Goal: Information Seeking & Learning: Find specific fact

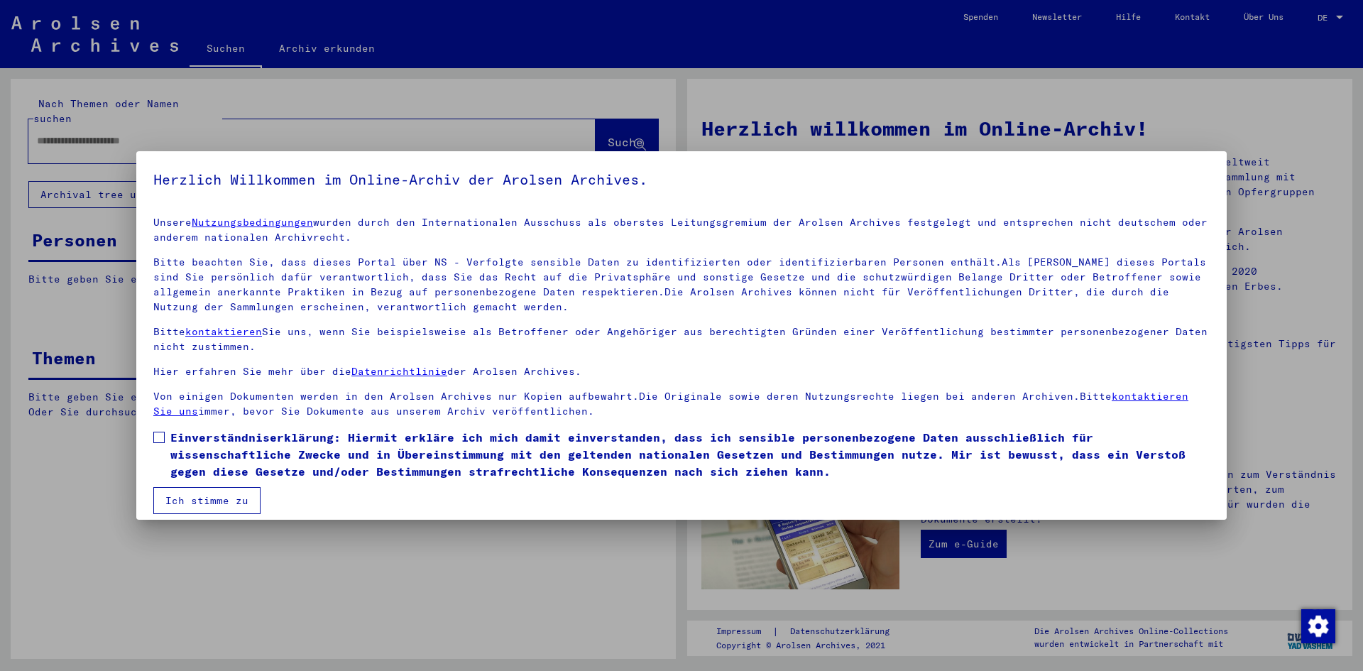
click at [152, 441] on mat-dialog-content "Unsere Nutzungsbedingungen wurden durch den Internationalen Ausschuss als obers…" at bounding box center [681, 359] width 1091 height 309
click at [166, 439] on label "Einverständniserklärung: Hiermit erkläre ich mich damit einverstanden, dass ich…" at bounding box center [681, 454] width 1056 height 51
click at [244, 505] on button "Ich stimme zu" at bounding box center [206, 500] width 107 height 27
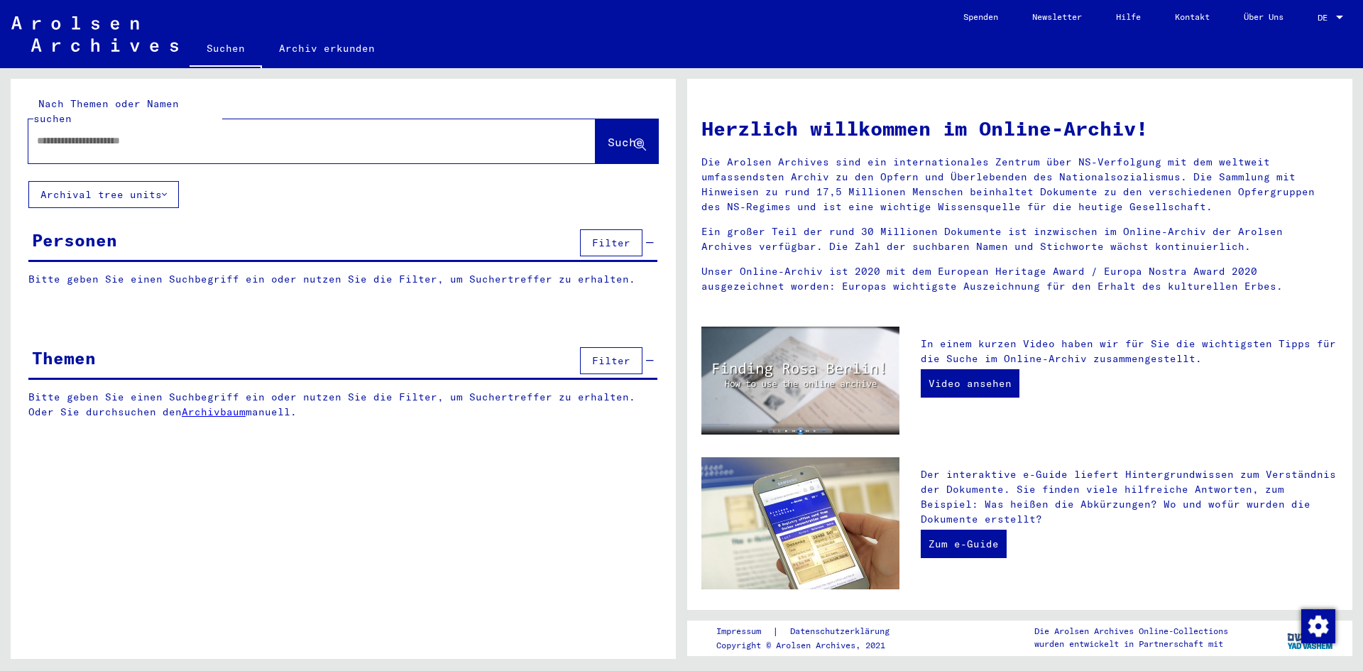
click at [79, 133] on input "text" at bounding box center [295, 140] width 516 height 15
paste input "**********"
type input "**********"
click at [609, 135] on span "Suche" at bounding box center [625, 142] width 35 height 14
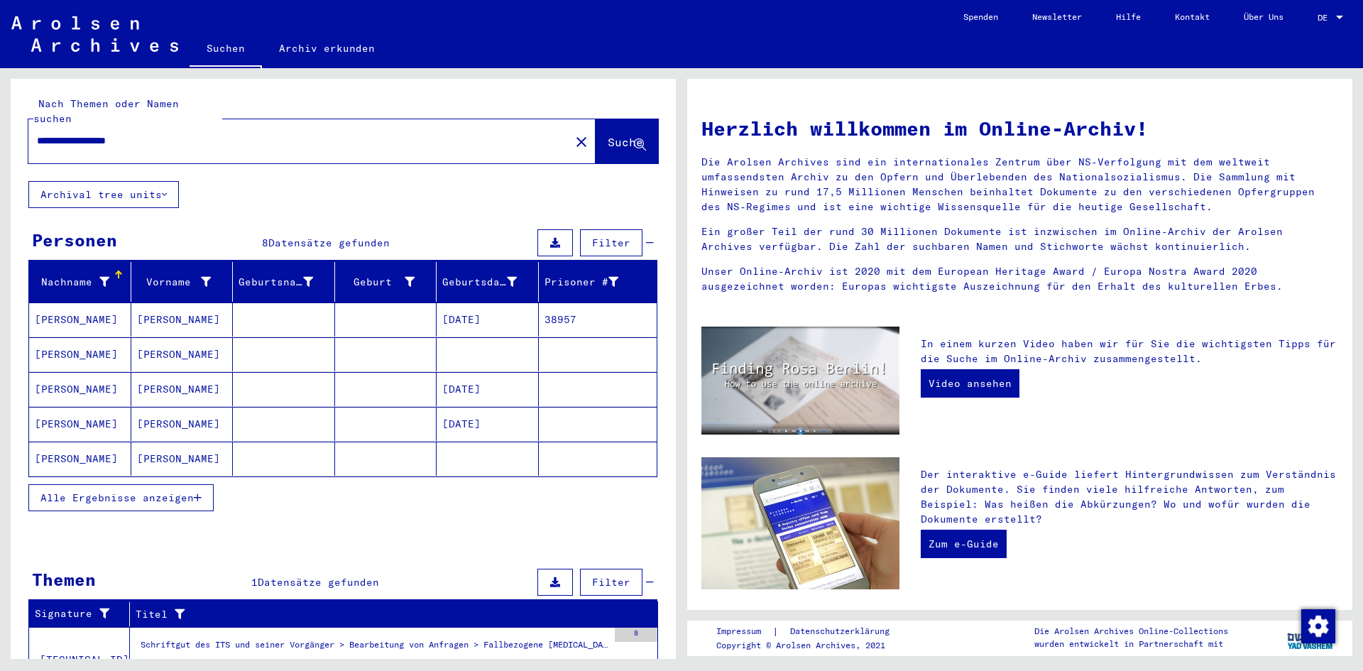
click at [43, 372] on mat-cell "[PERSON_NAME]" at bounding box center [80, 389] width 102 height 34
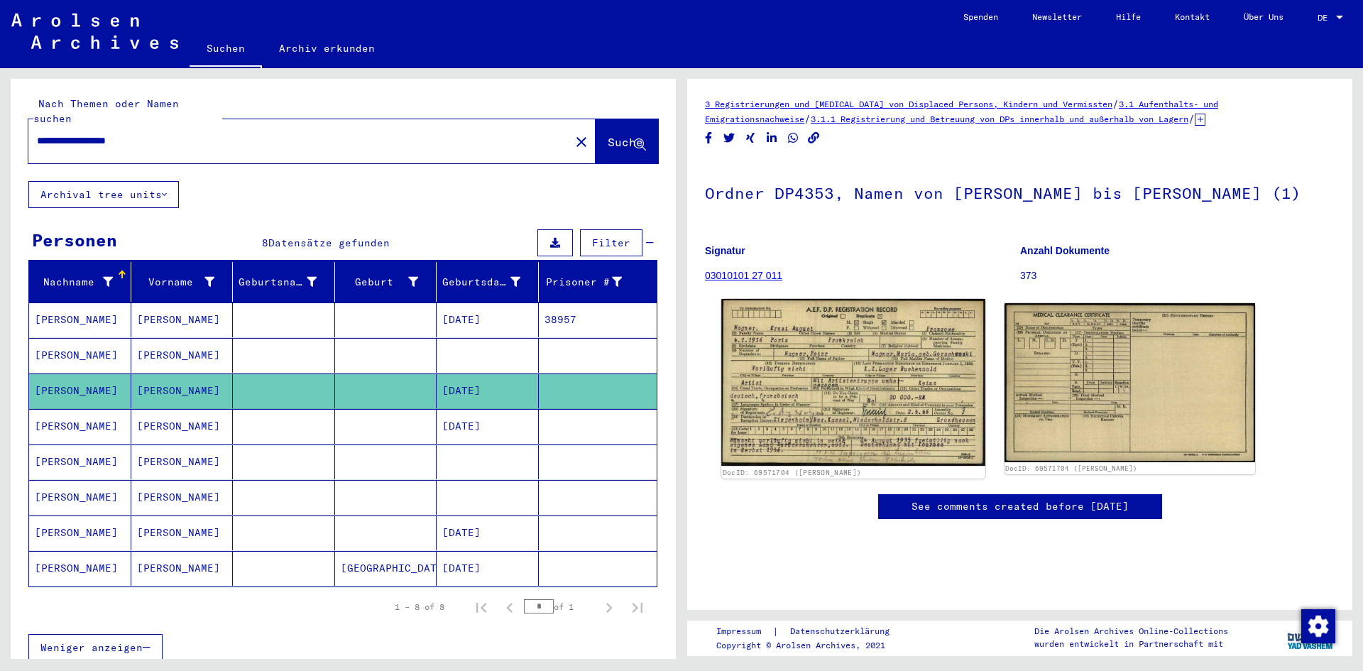
click at [862, 330] on img at bounding box center [852, 382] width 263 height 167
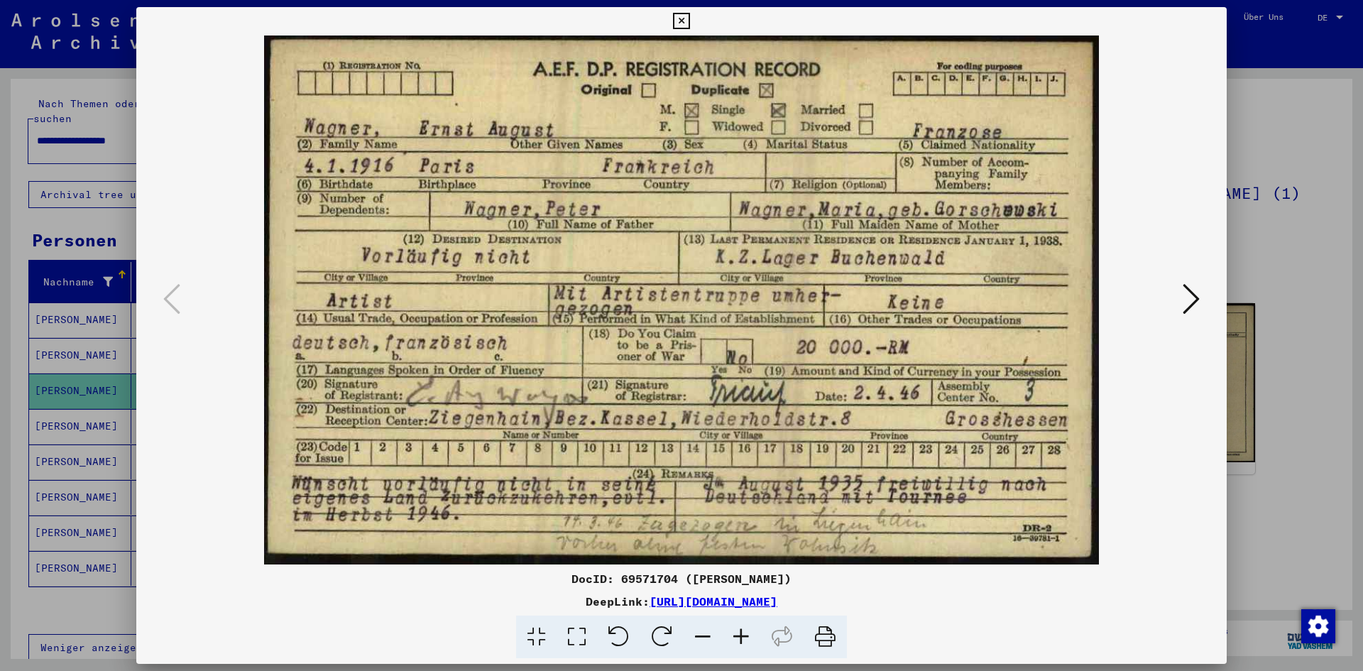
click at [1190, 297] on icon at bounding box center [1191, 299] width 17 height 34
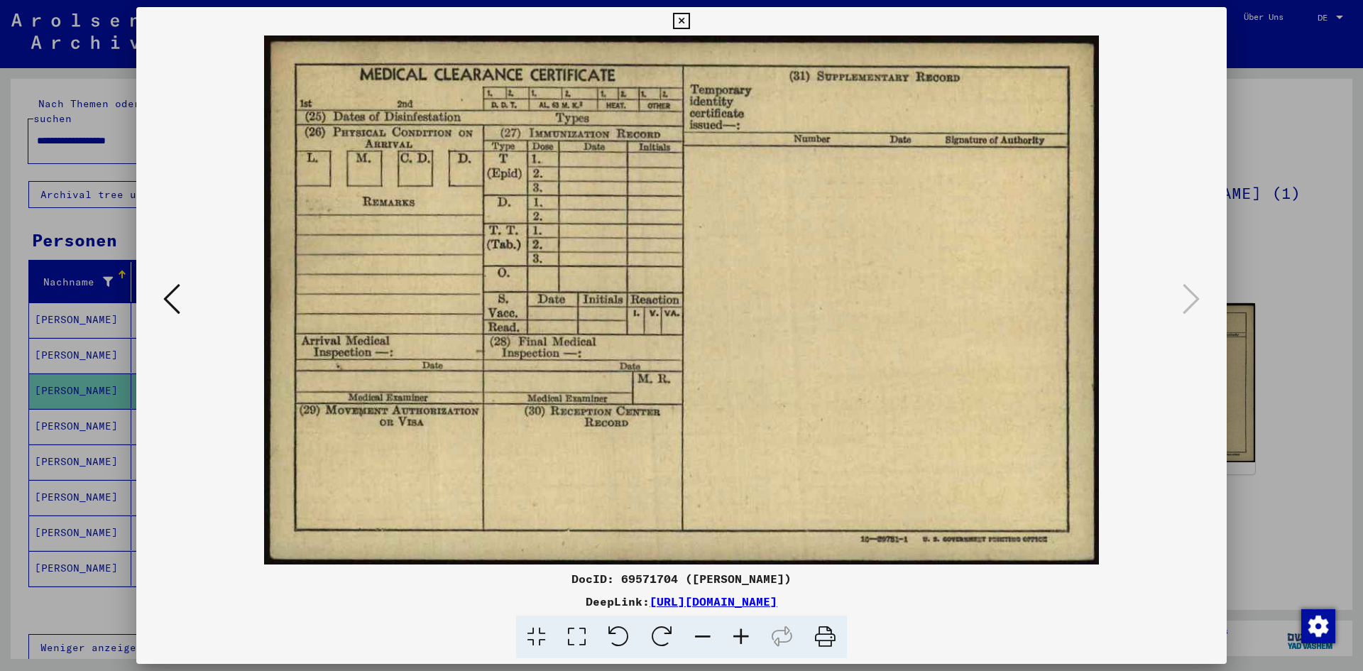
click at [689, 21] on icon at bounding box center [681, 21] width 16 height 17
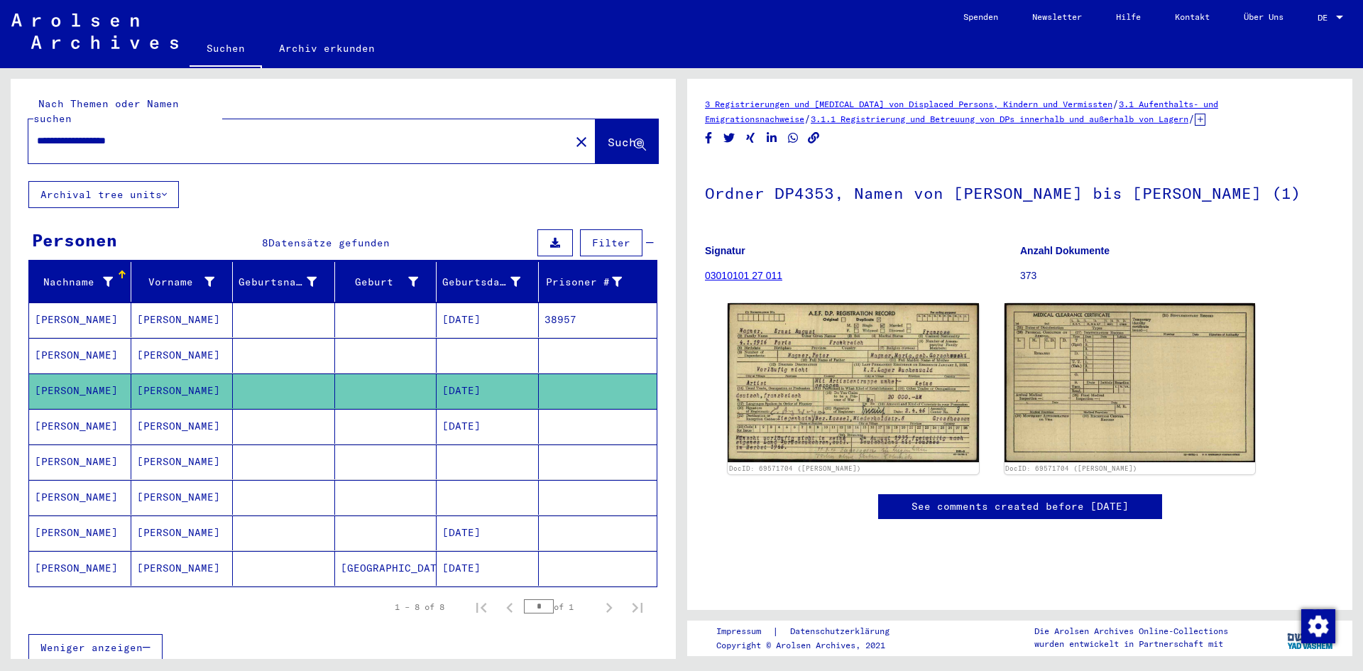
click at [173, 409] on mat-cell "[PERSON_NAME]" at bounding box center [182, 426] width 102 height 35
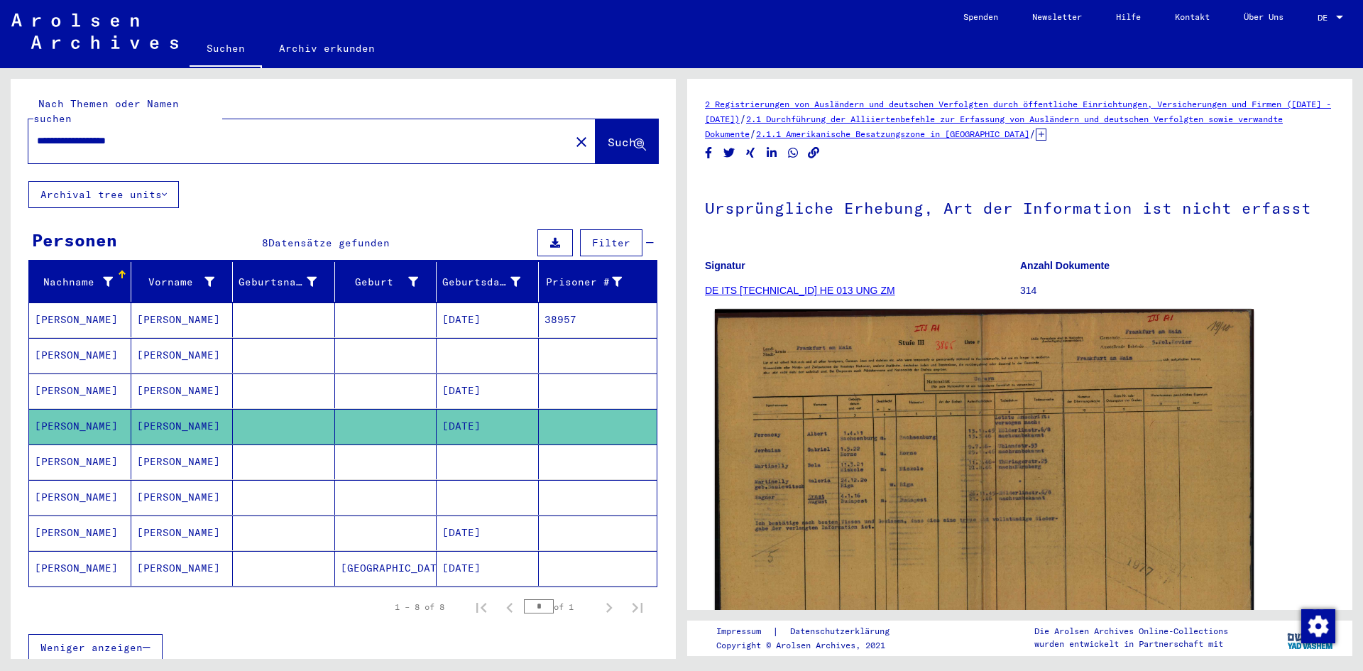
click at [897, 358] on img at bounding box center [984, 493] width 539 height 368
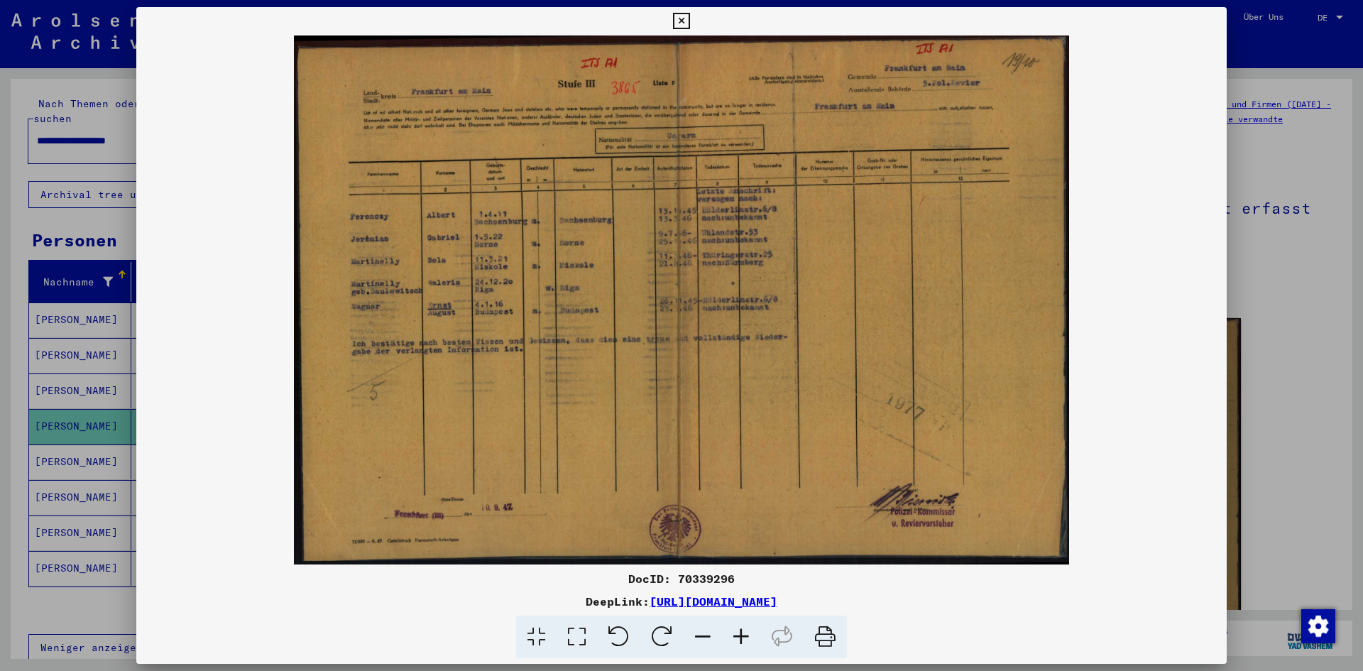
click at [684, 27] on icon at bounding box center [681, 21] width 16 height 17
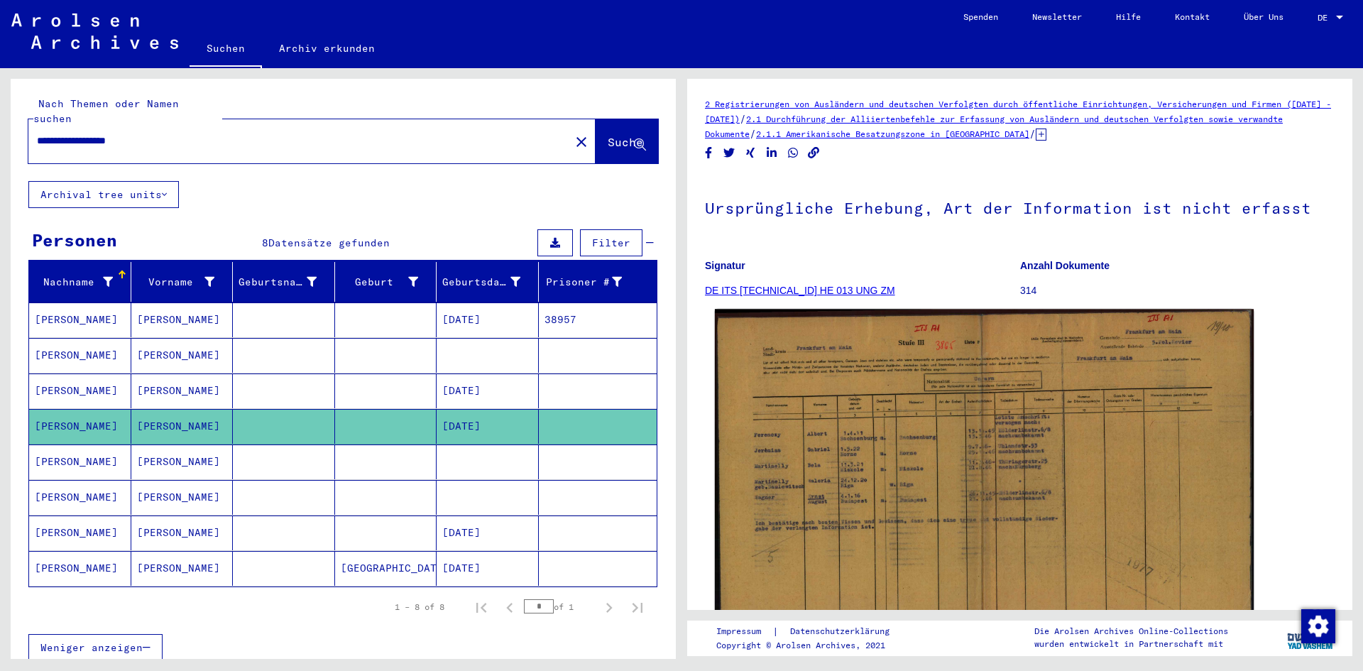
click at [996, 483] on img at bounding box center [984, 493] width 539 height 368
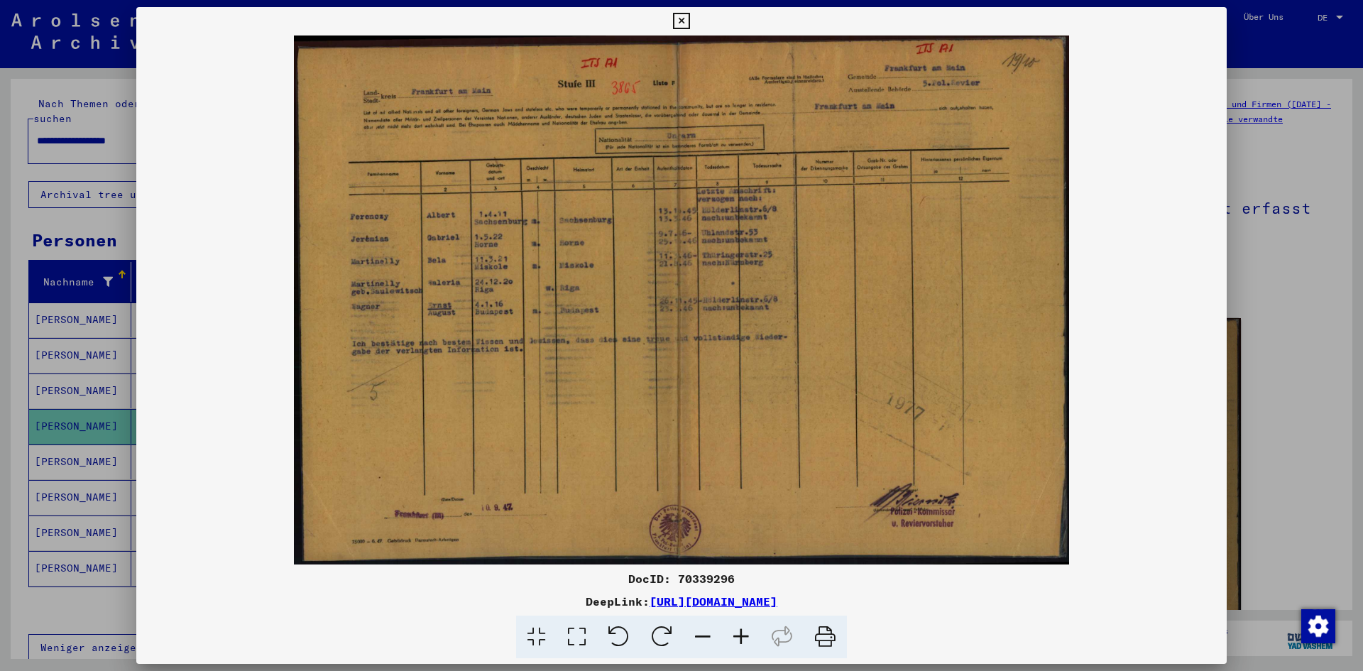
click at [715, 310] on img at bounding box center [681, 299] width 1091 height 529
click at [650, 603] on link "[URL][DOMAIN_NAME]" at bounding box center [714, 601] width 128 height 14
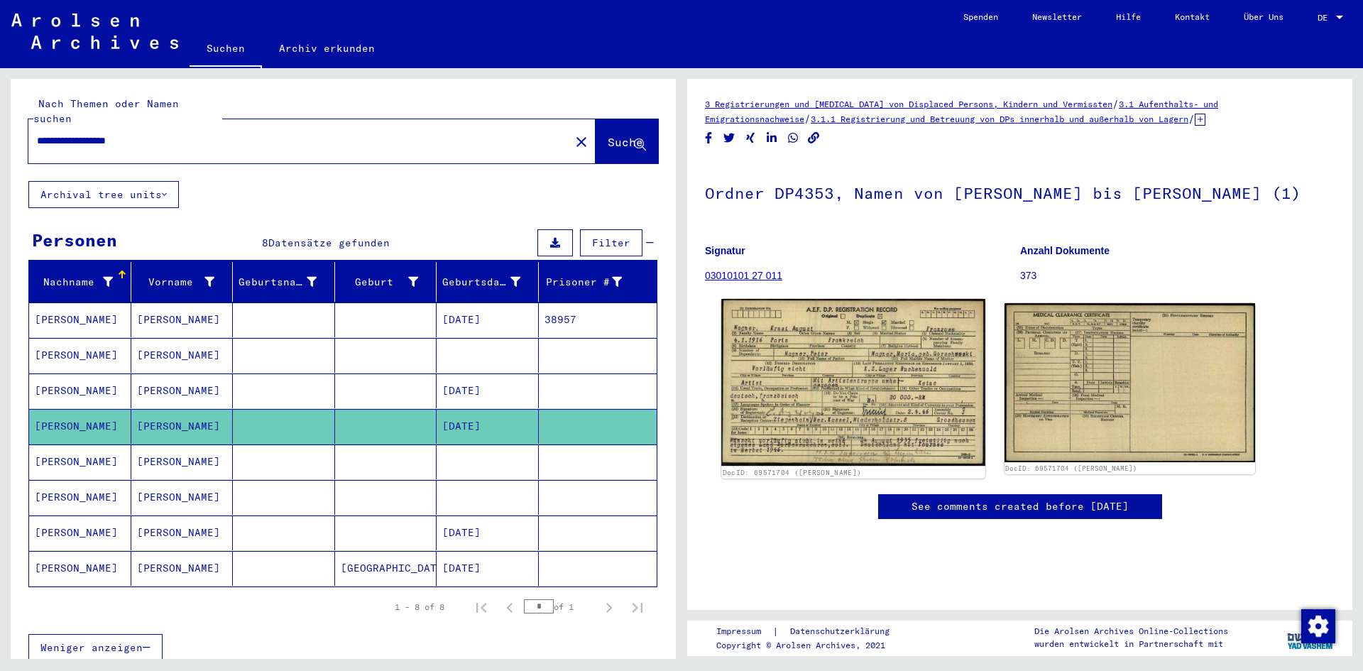
click at [878, 361] on img at bounding box center [852, 382] width 263 height 167
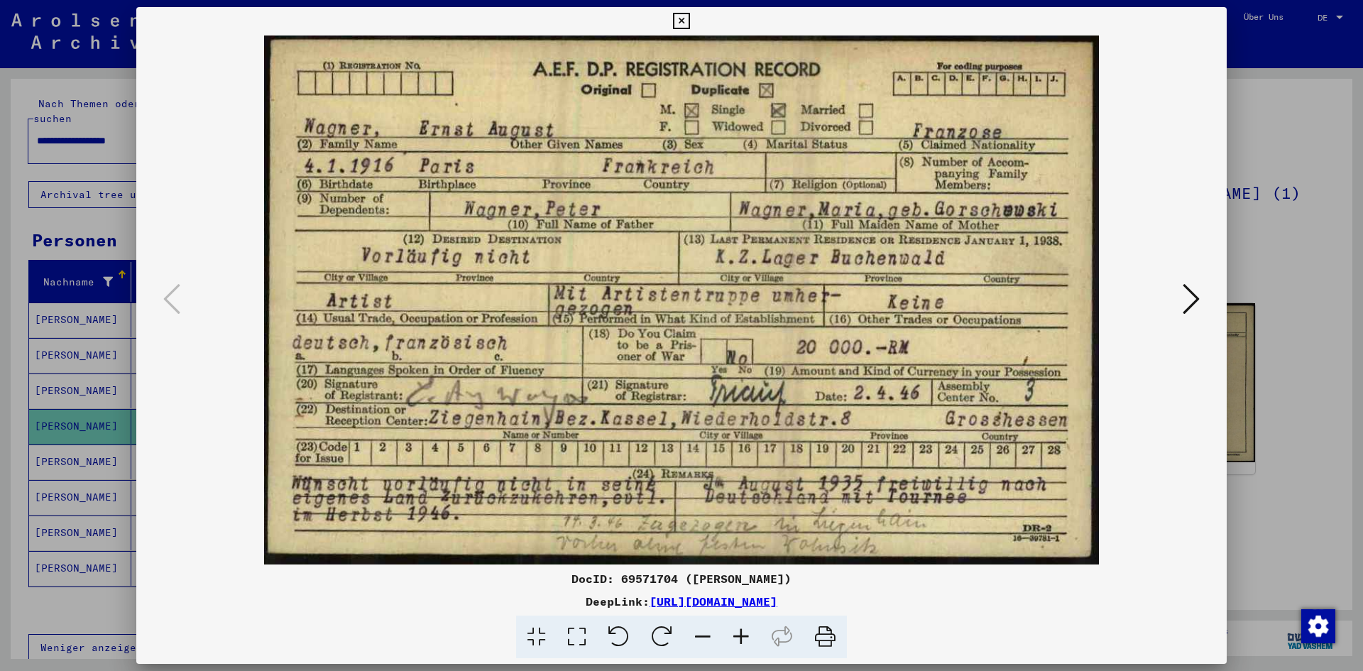
click at [748, 635] on icon at bounding box center [741, 637] width 38 height 43
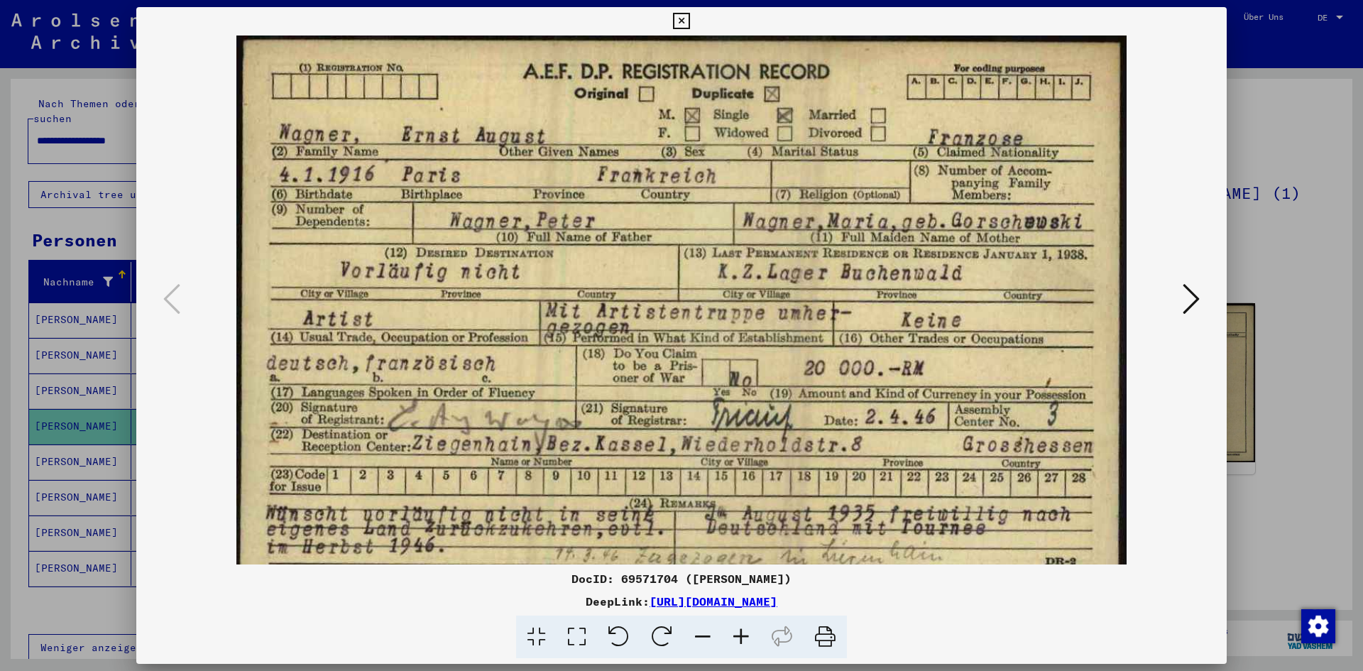
click at [705, 636] on icon at bounding box center [703, 637] width 38 height 43
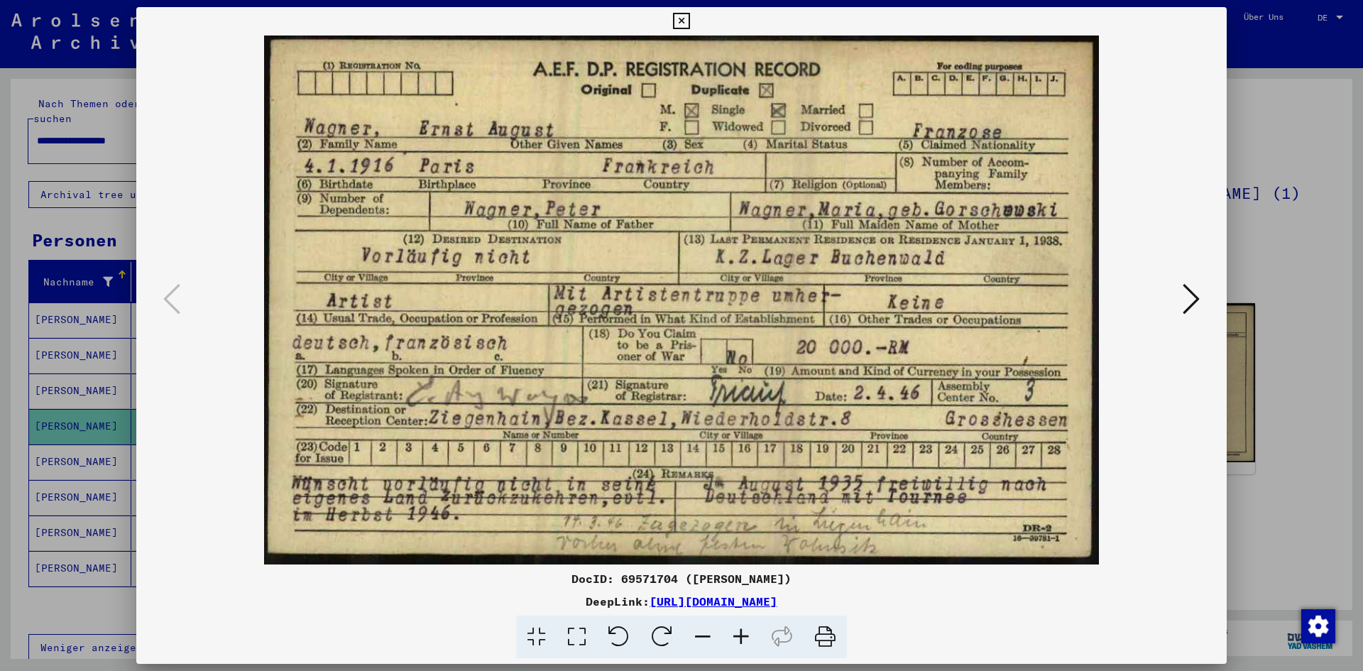
click at [824, 642] on icon at bounding box center [825, 637] width 43 height 43
click at [1201, 302] on button at bounding box center [1192, 300] width 26 height 40
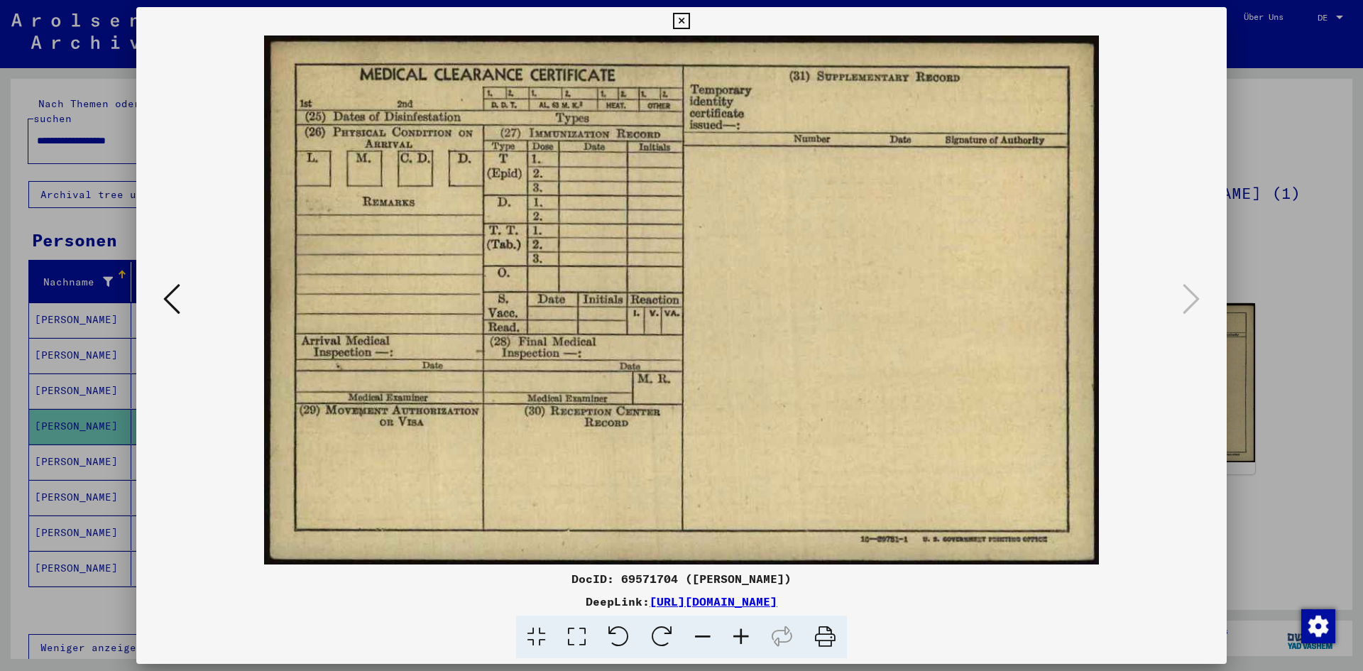
click at [831, 629] on icon at bounding box center [825, 637] width 43 height 43
